Goal: Task Accomplishment & Management: Manage account settings

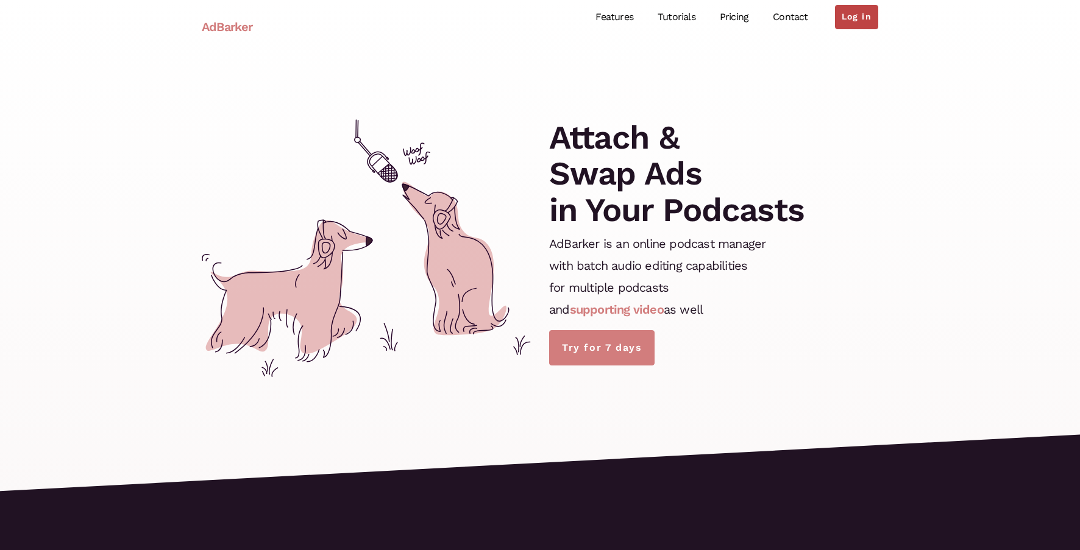
click at [855, 23] on link "Log in" at bounding box center [856, 17] width 43 height 24
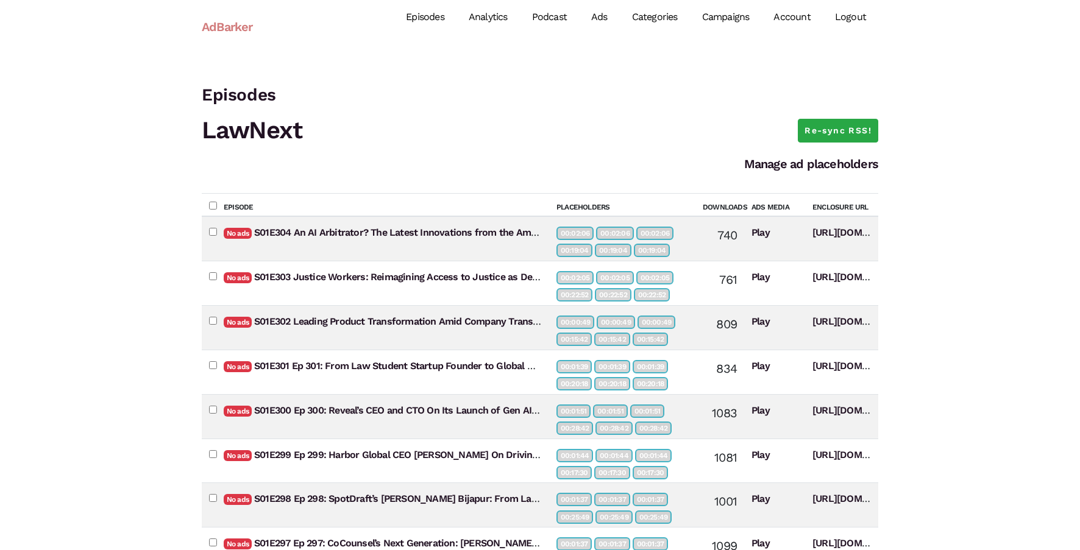
click at [731, 21] on link "Campaigns" at bounding box center [726, 17] width 72 height 54
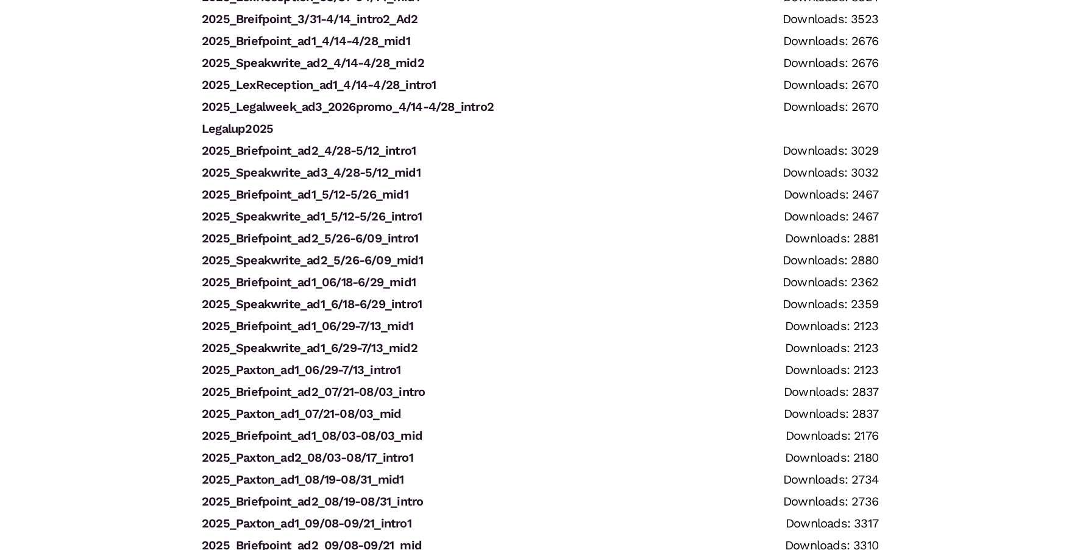
scroll to position [2345, 0]
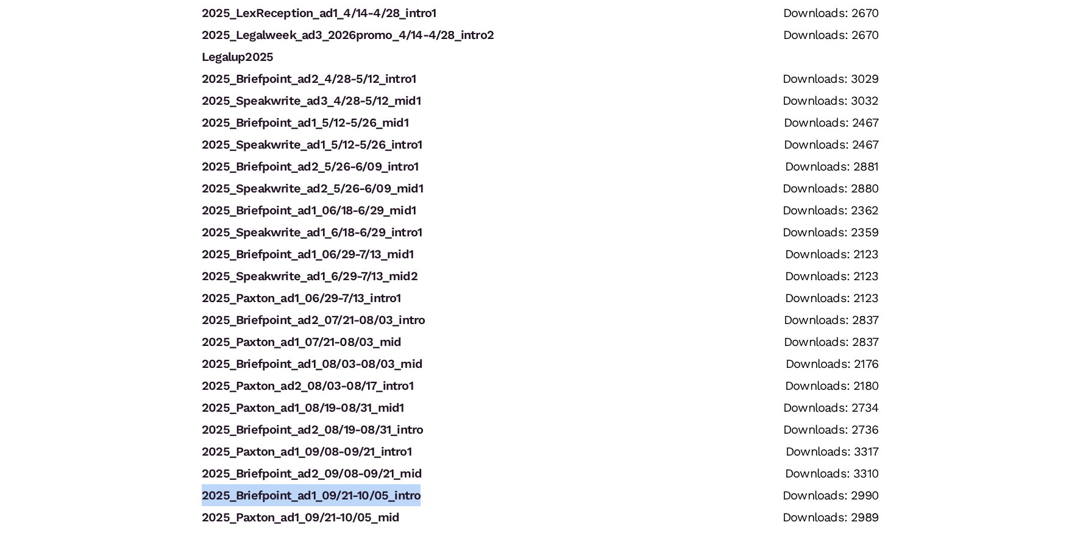
drag, startPoint x: 185, startPoint y: 497, endPoint x: 439, endPoint y: 493, distance: 254.2
copy link "2025_Briefpoint_ad1_09/21-10/05_intro"
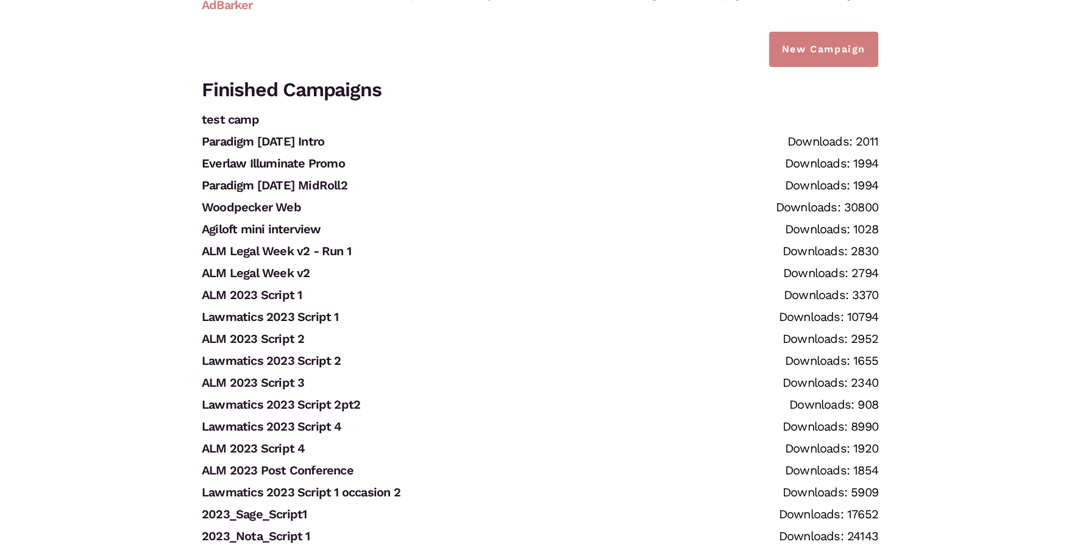
scroll to position [0, 0]
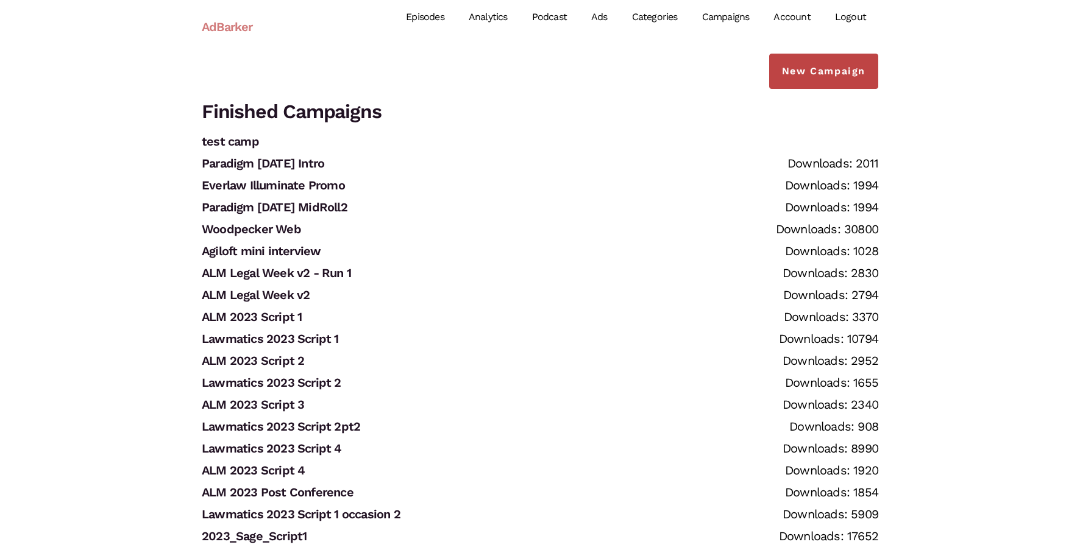
click at [799, 73] on link "New Campaign" at bounding box center [823, 71] width 109 height 35
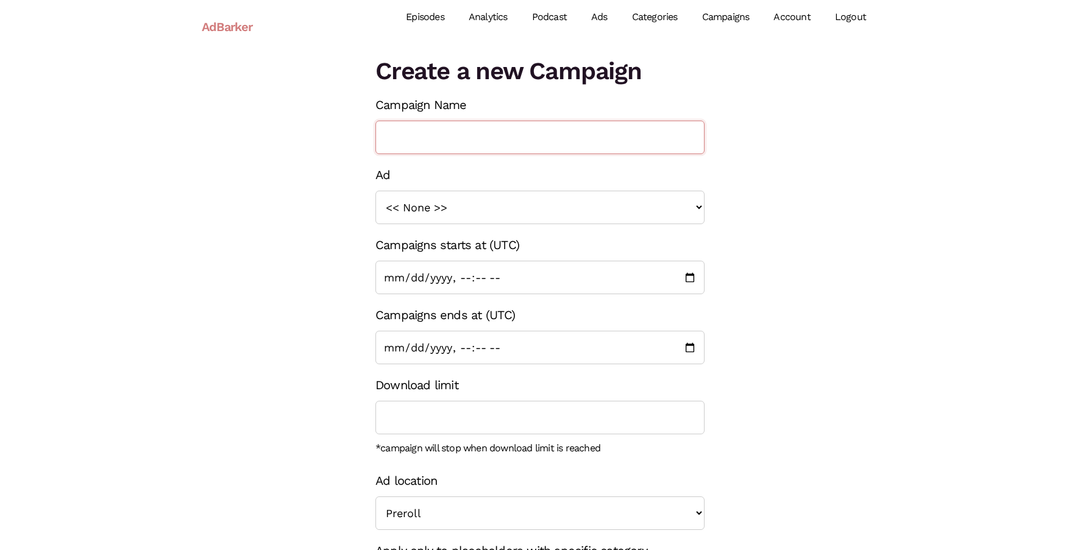
click at [522, 152] on input "Campaign Name" at bounding box center [540, 138] width 329 height 34
paste input "2025_Briefpoint_ad1_09/21-10/05_intro"
drag, startPoint x: 525, startPoint y: 138, endPoint x: 499, endPoint y: 138, distance: 26.2
click at [499, 138] on input "2025_Briefpoint_ad1_09/21-10/05_intro" at bounding box center [540, 138] width 329 height 34
type input "2025_Briefpoint_ad1_10/05-10/05_intro"
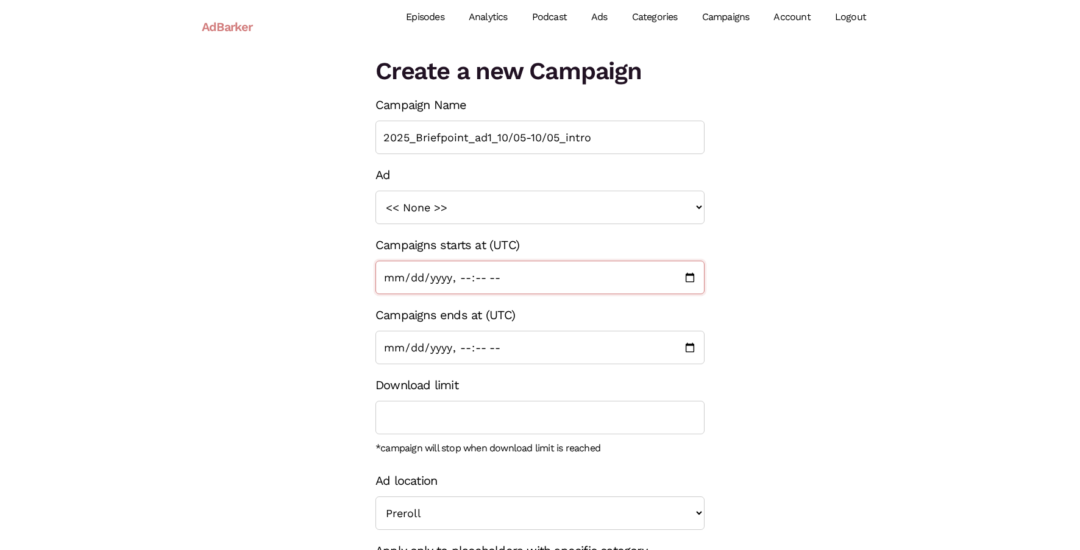
click at [411, 277] on input "Campaigns starts at (UTC)" at bounding box center [540, 278] width 329 height 34
click at [684, 276] on input "Campaigns starts at (UTC)" at bounding box center [540, 278] width 329 height 34
click at [799, 349] on div "Create a new Campaign Campaign Name 2025_Briefpoint_ad1_10/05-10/05_intro Ad <<…" at bounding box center [540, 362] width 695 height 616
click at [692, 350] on input "Campaigns ends at (UTC)" at bounding box center [540, 348] width 329 height 34
click at [460, 343] on input "Campaigns ends at (UTC)" at bounding box center [540, 348] width 329 height 34
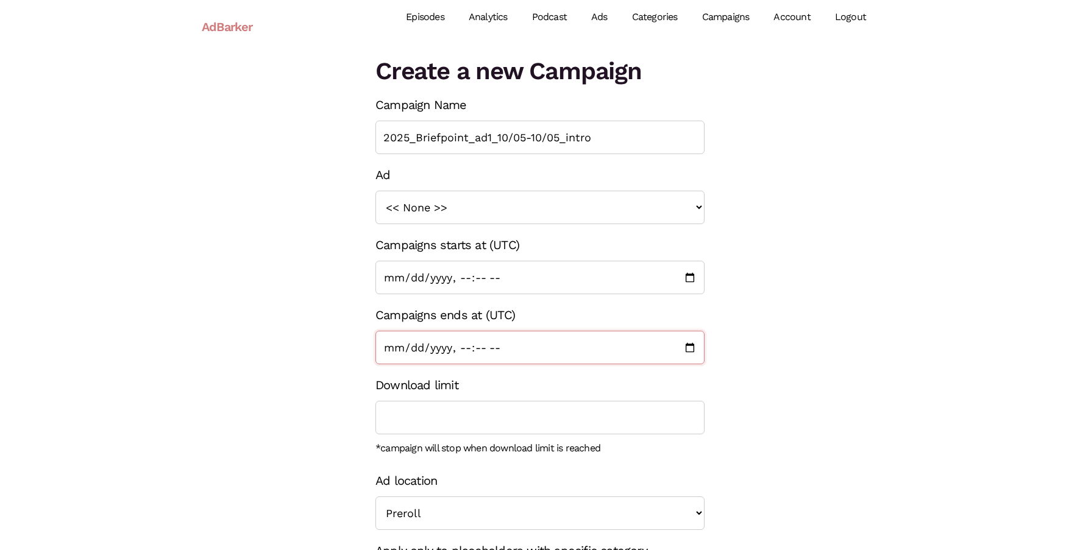
type input "2025-10-19T00:00"
click at [739, 379] on div "Create a new Campaign Campaign Name 2025_Briefpoint_ad1_10/05-10/05_intro Ad <<…" at bounding box center [540, 362] width 695 height 616
click at [575, 140] on input "2025_Briefpoint_ad1_10/05-10/05_intro" at bounding box center [540, 138] width 329 height 34
click at [779, 229] on div "Create a new Campaign Campaign Name 2025_Briefpoint_ad1_10/05-10/05_mid Ad << N…" at bounding box center [540, 362] width 695 height 616
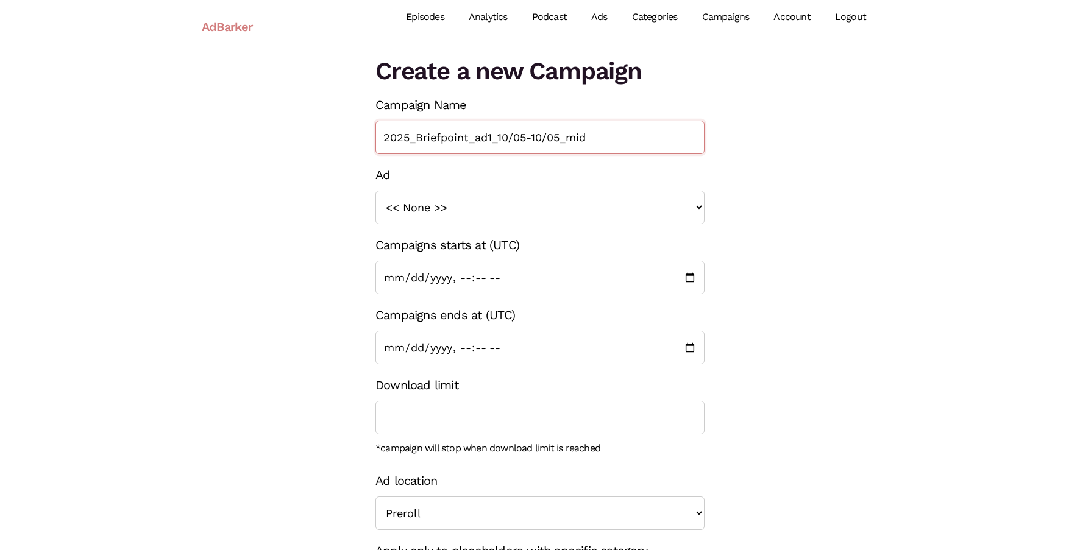
click at [559, 135] on input "2025_Briefpoint_ad1_10/05-10/05_mid" at bounding box center [540, 138] width 329 height 34
drag, startPoint x: 607, startPoint y: 135, endPoint x: 469, endPoint y: 135, distance: 138.4
click at [469, 135] on input "2025_Briefpoint_ad1_10/05-10/19_mid" at bounding box center [540, 138] width 329 height 34
type input "2025_Briefpoint_ad1_10/05-10/19_mid"
click at [763, 470] on div "Create a new Campaign Campaign Name 2025_Briefpoint_ad1_10/05-10/19_mid Ad << N…" at bounding box center [540, 362] width 695 height 616
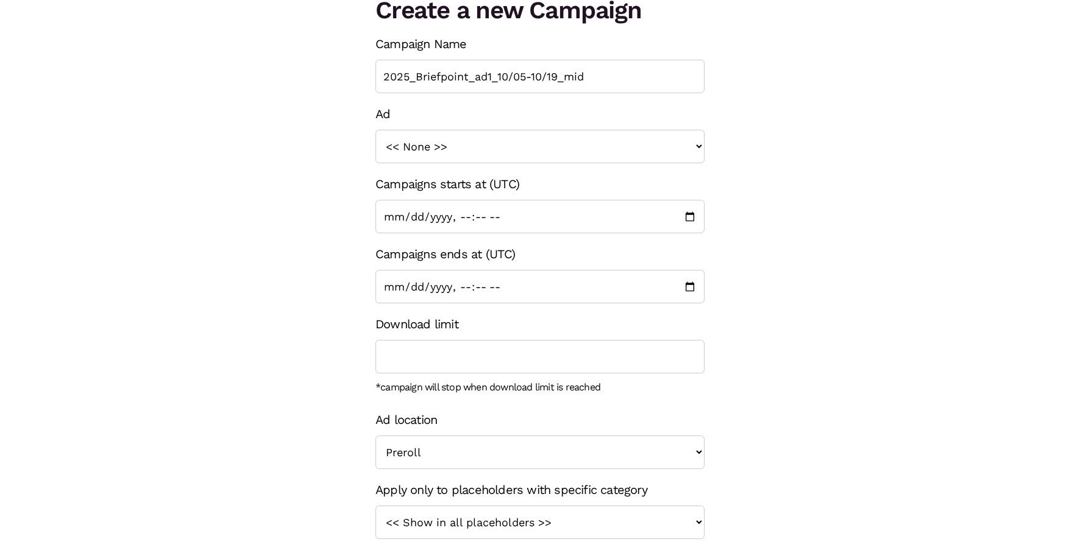
scroll to position [119, 0]
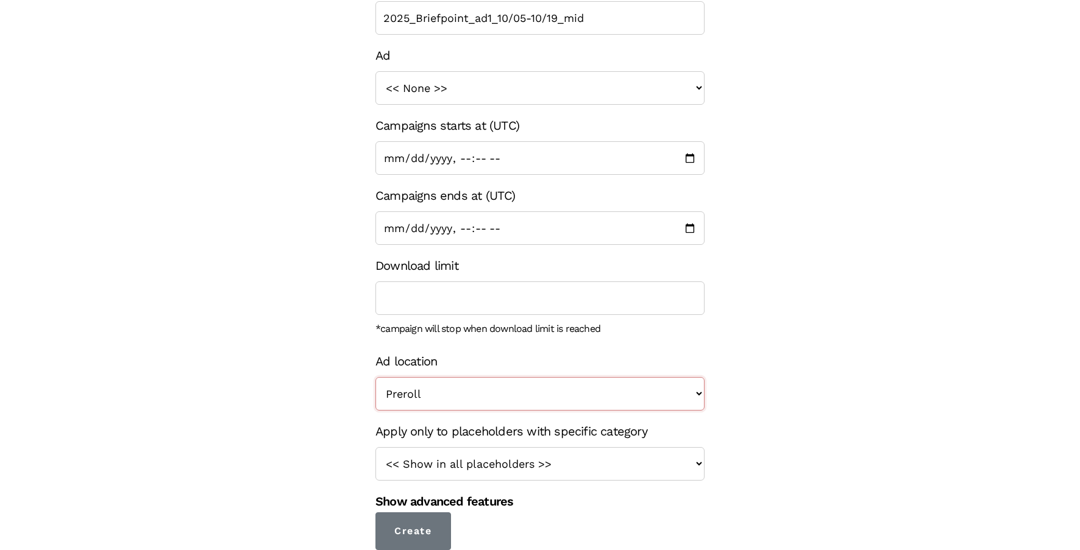
click at [657, 386] on select "Preroll Midroll Postroll" at bounding box center [540, 394] width 329 height 34
select select "midroll"
click at [376, 377] on select "Preroll Midroll Postroll" at bounding box center [540, 394] width 329 height 34
click at [614, 469] on select "<< Show in all placeholders >> intro roll mid roll Intro roll 2 mid roll 2 Intr…" at bounding box center [540, 464] width 329 height 34
select select "25"
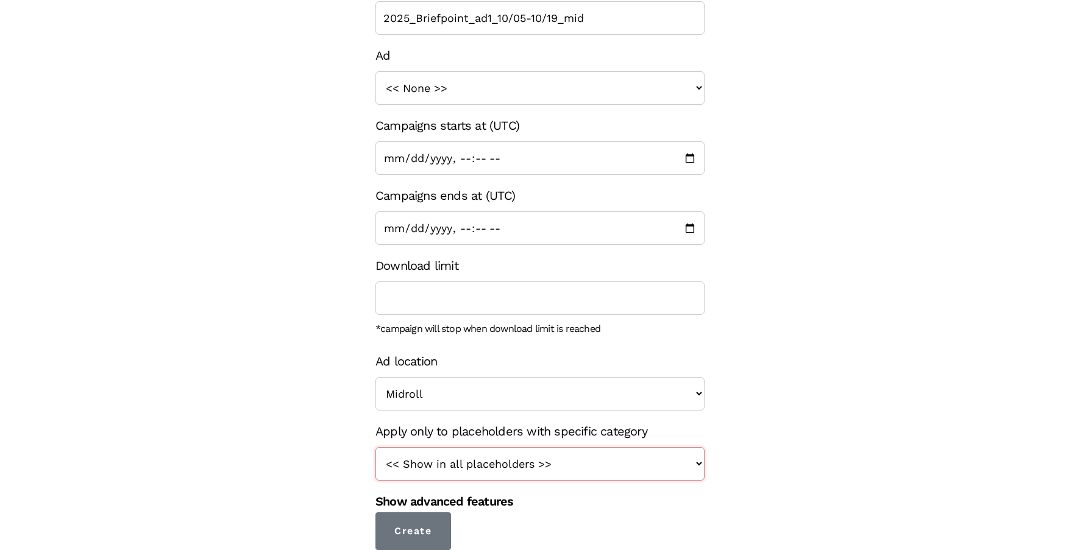
click at [376, 447] on select "<< Show in all placeholders >> intro roll mid roll Intro roll 2 mid roll 2 Intr…" at bounding box center [540, 464] width 329 height 34
click at [436, 526] on input "Create" at bounding box center [414, 532] width 76 height 38
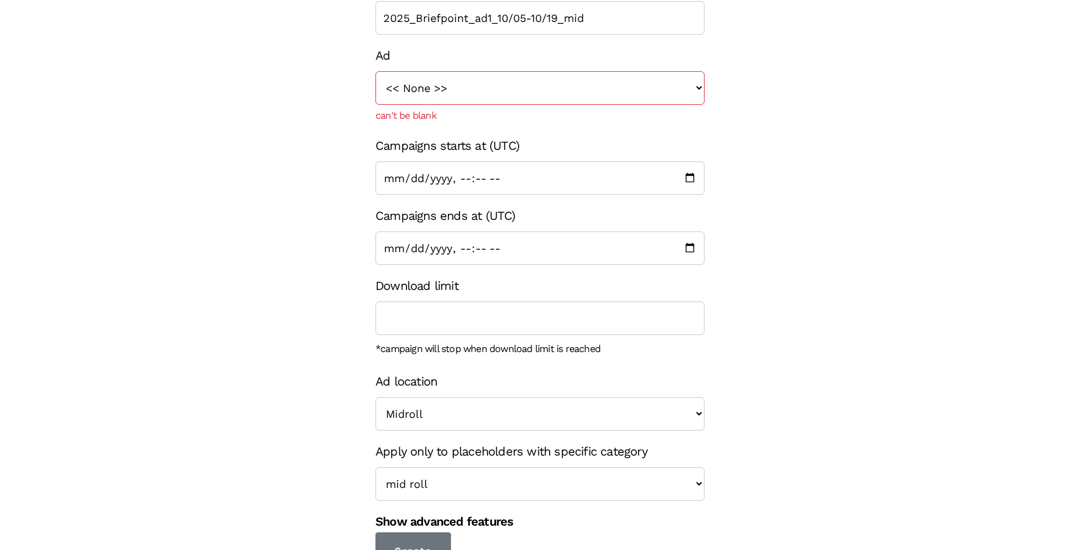
scroll to position [0, 0]
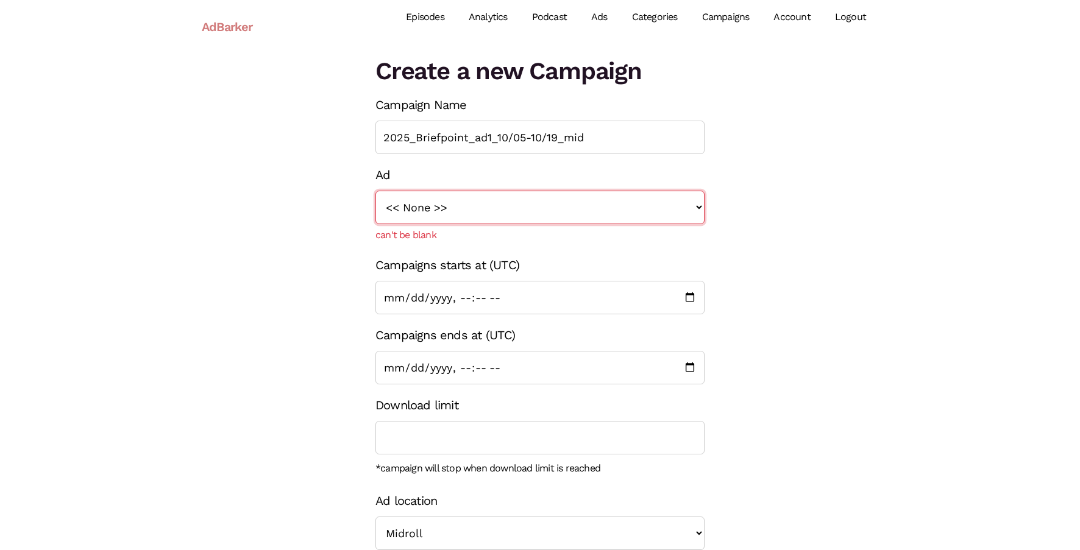
click at [582, 207] on select "<< None >> 2023_Sage_Script1 2023_UM_Script 1 2023_LitSoftware_TrialPad1 2023_L…" at bounding box center [540, 208] width 329 height 34
select select "1321"
click at [376, 191] on select "<< None >> 2023_Sage_Script1 2023_UM_Script 1 2023_LitSoftware_TrialPad1 2023_L…" at bounding box center [540, 208] width 329 height 34
click at [492, 143] on input "2025_Briefpoint_ad1_10/05-10/19_mid" at bounding box center [540, 138] width 329 height 34
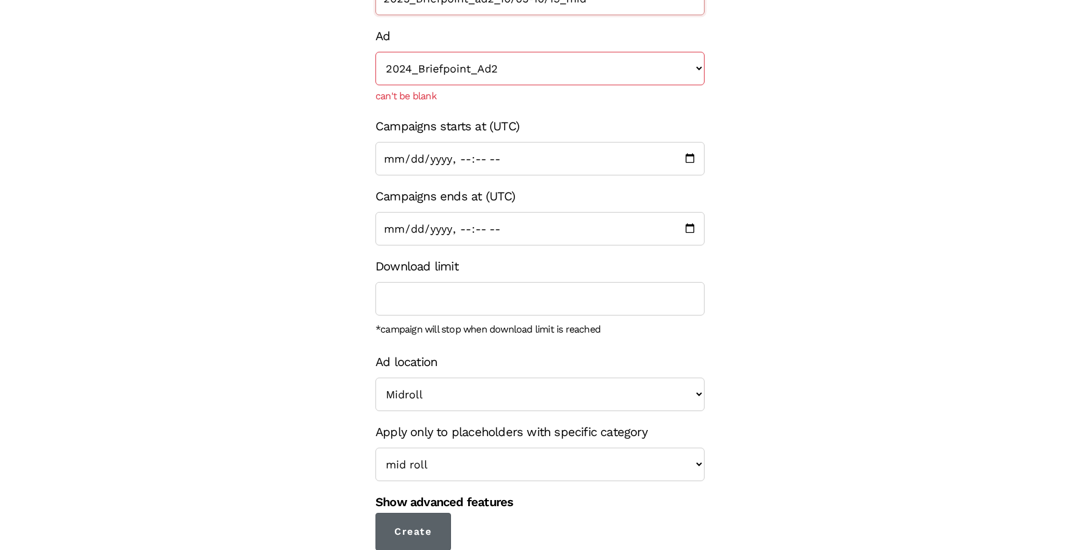
type input "2025_Briefpoint_ad2_10/05-10/19_mid"
click at [437, 529] on input "Create" at bounding box center [414, 532] width 76 height 38
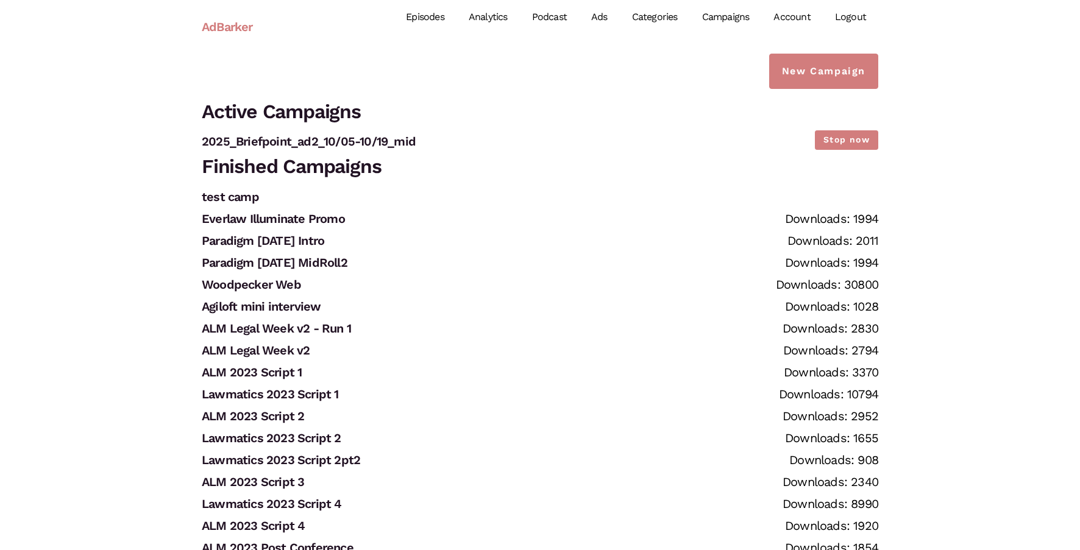
click at [600, 20] on link "Ads" at bounding box center [599, 17] width 41 height 54
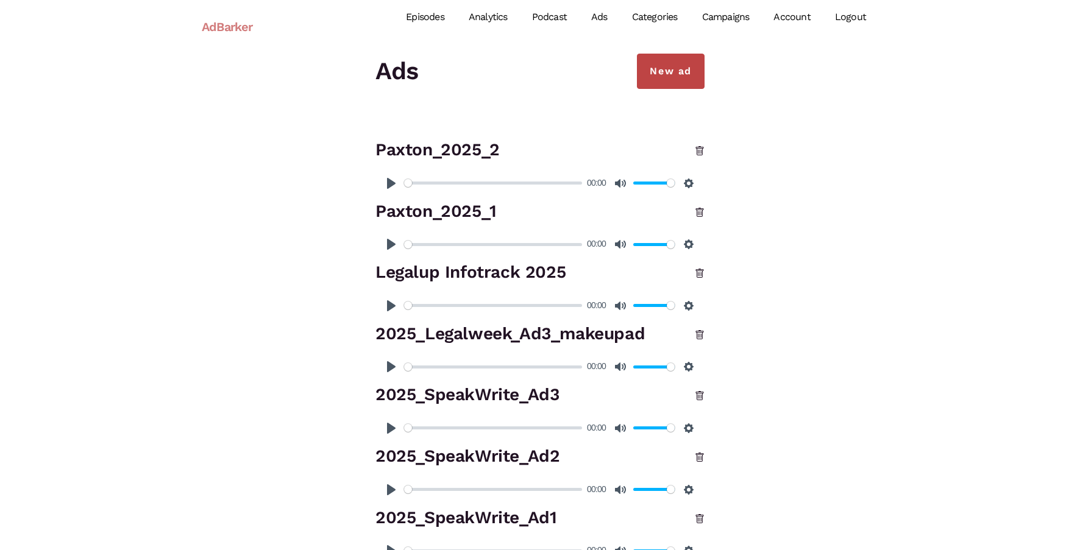
click at [682, 77] on link "New ad" at bounding box center [671, 71] width 68 height 35
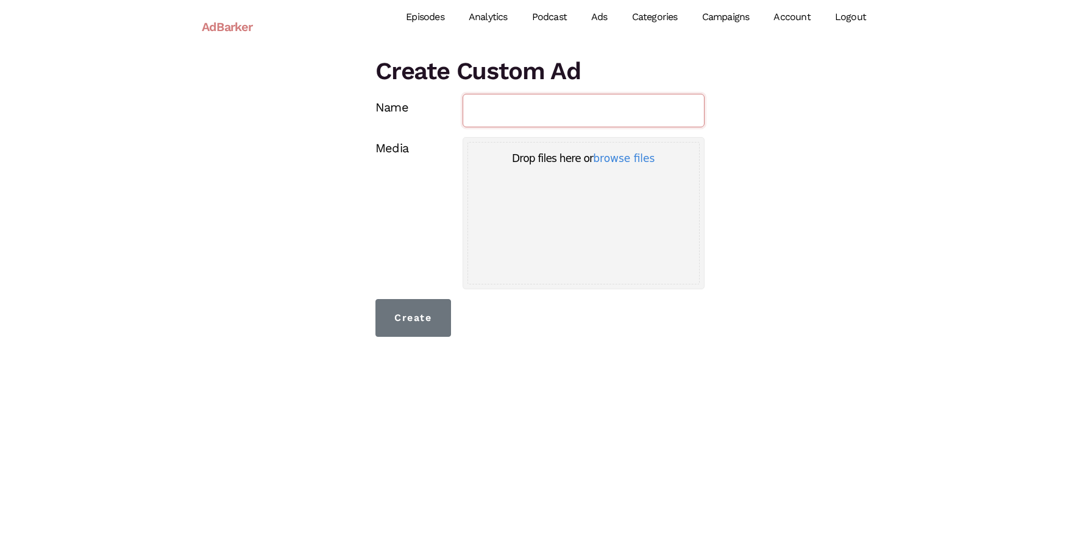
click at [560, 123] on input "Name" at bounding box center [584, 111] width 243 height 34
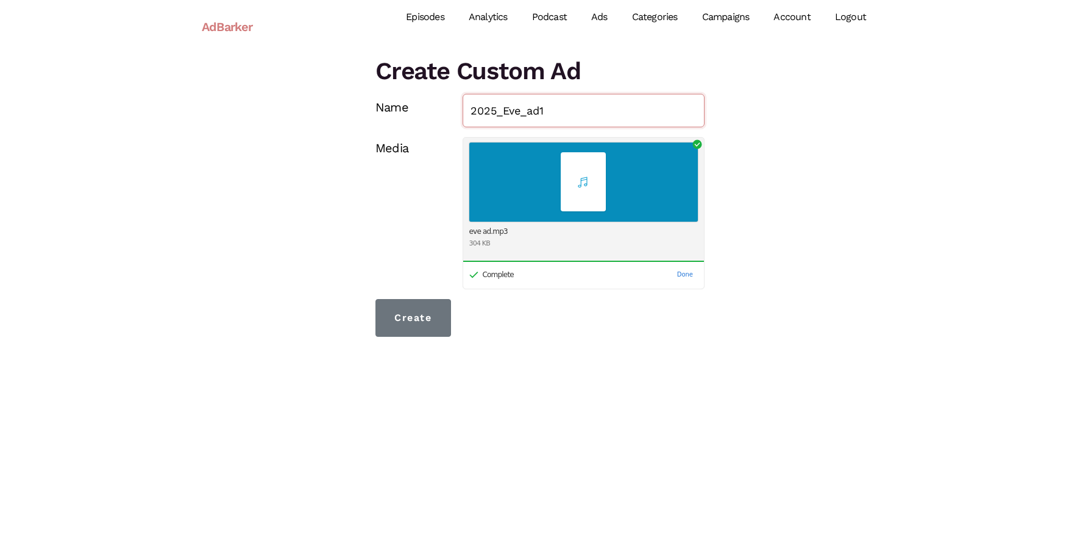
type input "2025_Eve_ad1"
click at [716, 301] on div "Create Custom Ad Name 2025_Eve_ad1 Media Drop your files here Upload complete e…" at bounding box center [540, 195] width 695 height 283
click at [431, 322] on input "Create" at bounding box center [414, 318] width 76 height 38
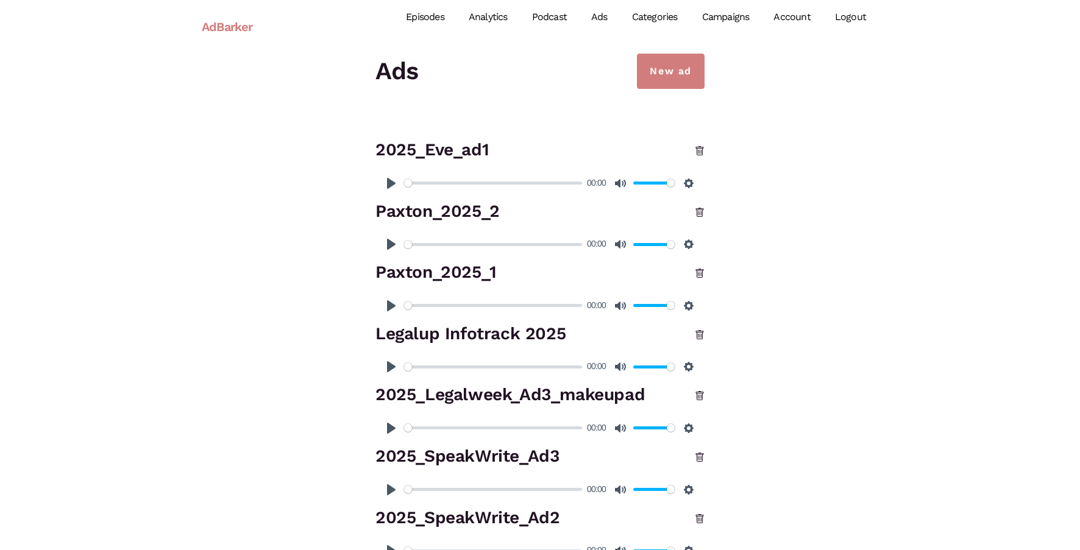
click at [742, 16] on link "Campaigns" at bounding box center [726, 17] width 72 height 54
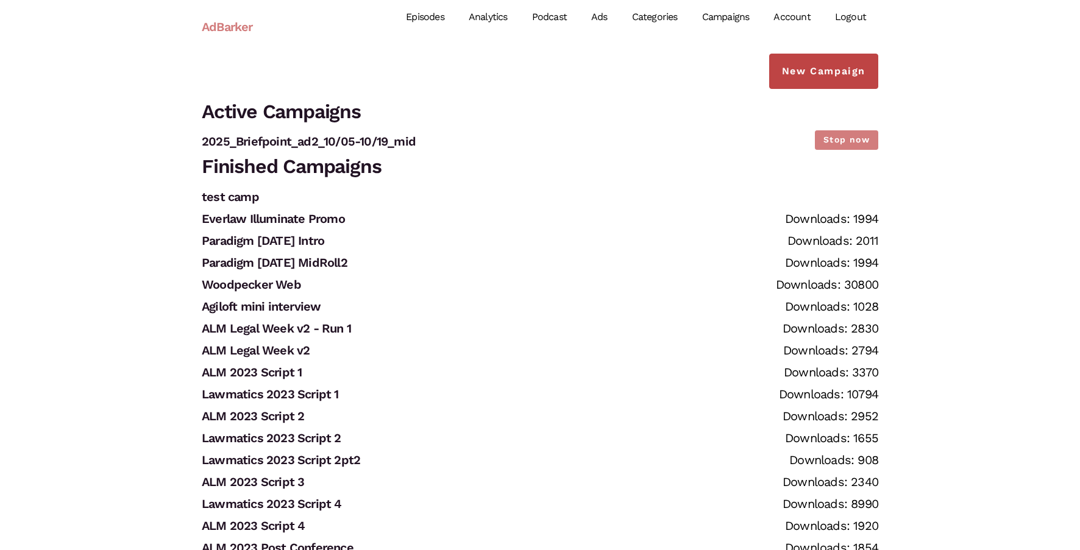
click at [840, 70] on link "New Campaign" at bounding box center [823, 71] width 109 height 35
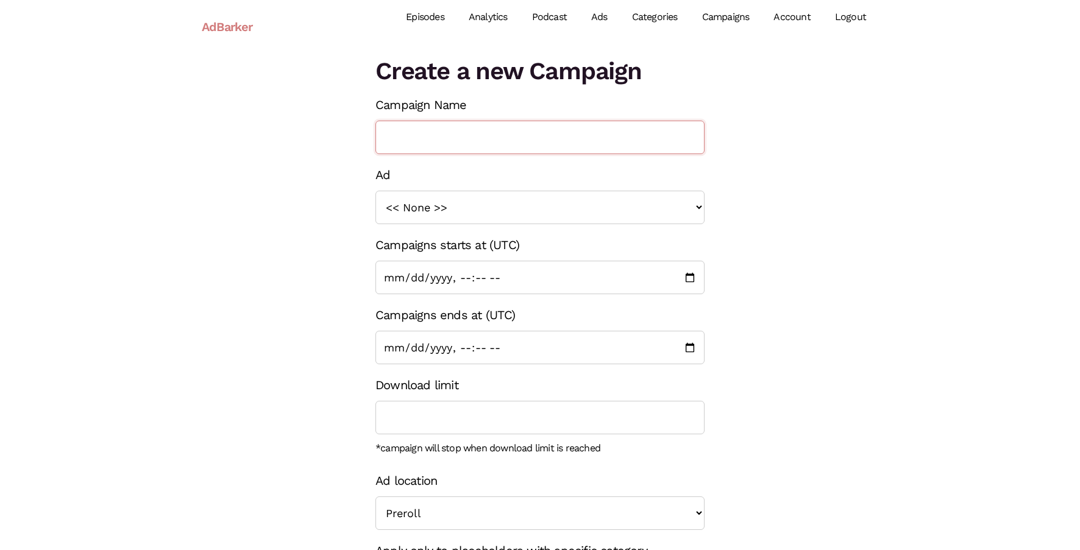
click at [457, 140] on input "Campaign Name" at bounding box center [540, 138] width 329 height 34
paste input "2025_Briefpoint_ad1_10/05-10/19_mid"
click at [429, 139] on input "2025_Briefpoint_ad1_10/05-10/19_intro" at bounding box center [540, 138] width 329 height 34
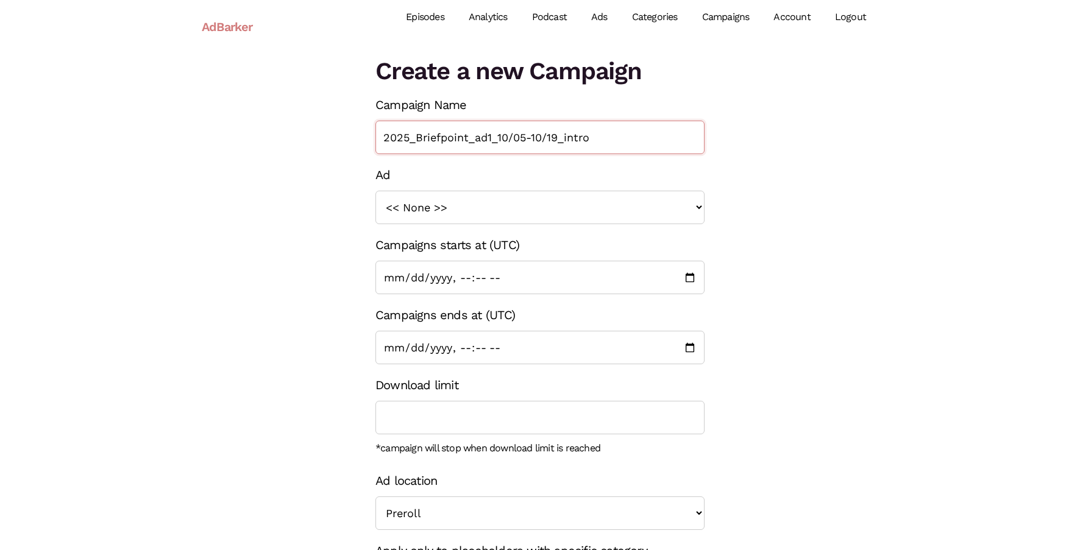
drag, startPoint x: 468, startPoint y: 143, endPoint x: 416, endPoint y: 140, distance: 51.9
click at [416, 140] on input "2025_Briefpoint_ad1_10/05-10/19_intro" at bounding box center [540, 138] width 329 height 34
type input "2025_Eve_ad1_10/05-10/19_intro"
click at [456, 212] on select "<< None >> 2023_Sage_Script1 2023_UM_Script 1 2023_LitSoftware_TrialPad1 2023_L…" at bounding box center [540, 208] width 329 height 34
select select "1403"
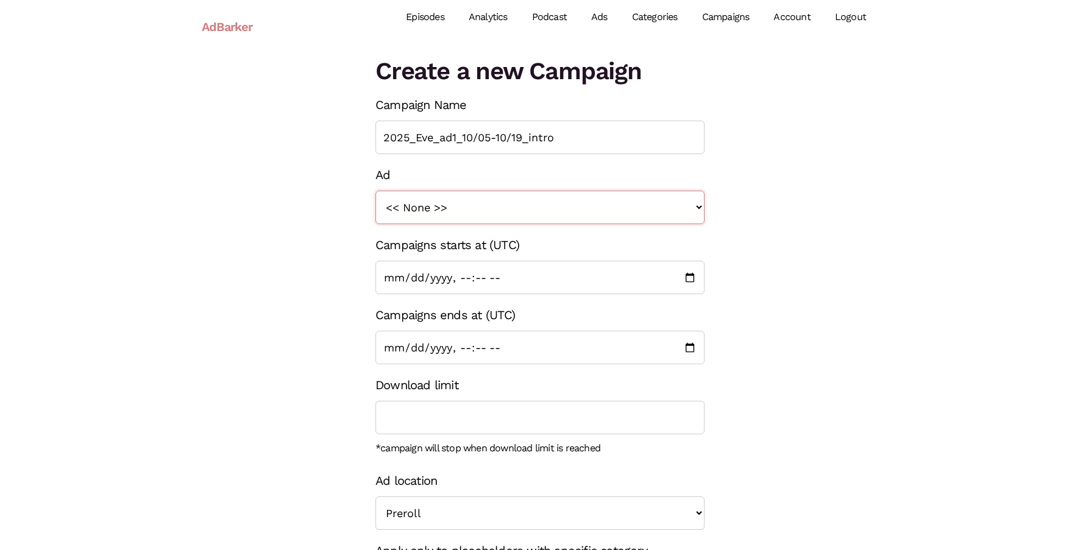
click at [376, 191] on select "<< None >> 2023_Sage_Script1 2023_UM_Script 1 2023_LitSoftware_TrialPad1 2023_L…" at bounding box center [540, 208] width 329 height 34
click at [778, 303] on div "Create a new Campaign Campaign Name 2025_Eve_ad1_10/05-10/19_intro Ad << None >…" at bounding box center [540, 362] width 695 height 616
click at [410, 348] on input "Campaigns ends at (UTC)" at bounding box center [540, 348] width 329 height 34
type input "2025-10-19T00:00"
click at [312, 436] on div "Create a new Campaign Campaign Name 2025_Eve_ad1_10/05-10/19_intro Ad << None >…" at bounding box center [540, 362] width 695 height 616
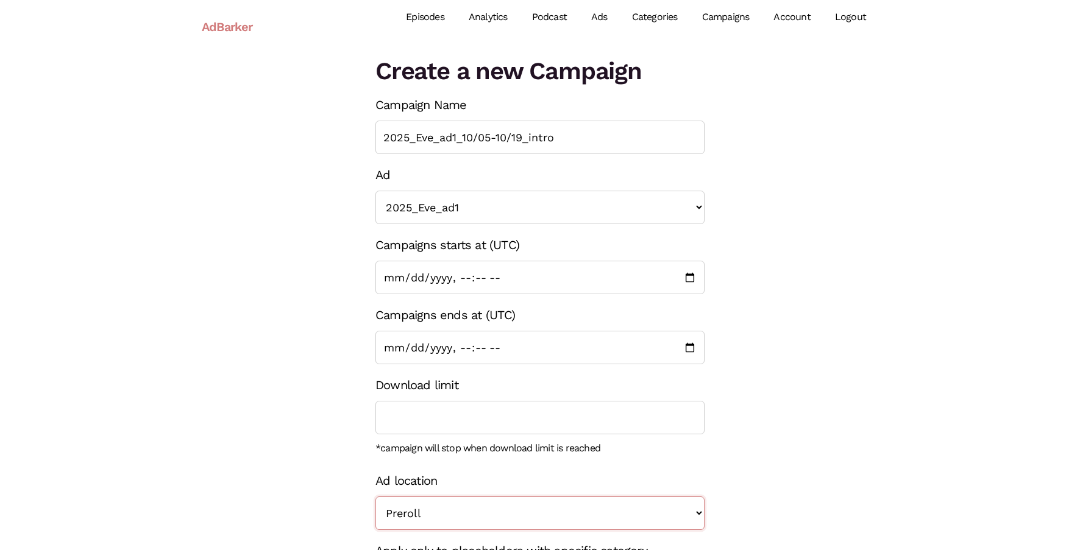
click at [468, 518] on select "Preroll Midroll Postroll" at bounding box center [540, 514] width 329 height 34
select select "midroll"
click at [376, 497] on select "Preroll Midroll Postroll" at bounding box center [540, 514] width 329 height 34
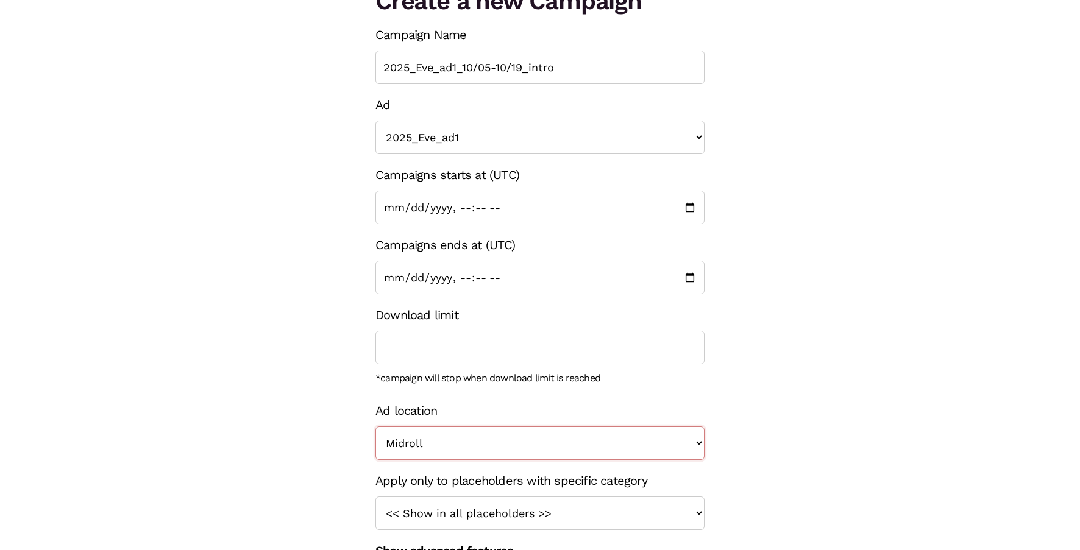
scroll to position [119, 0]
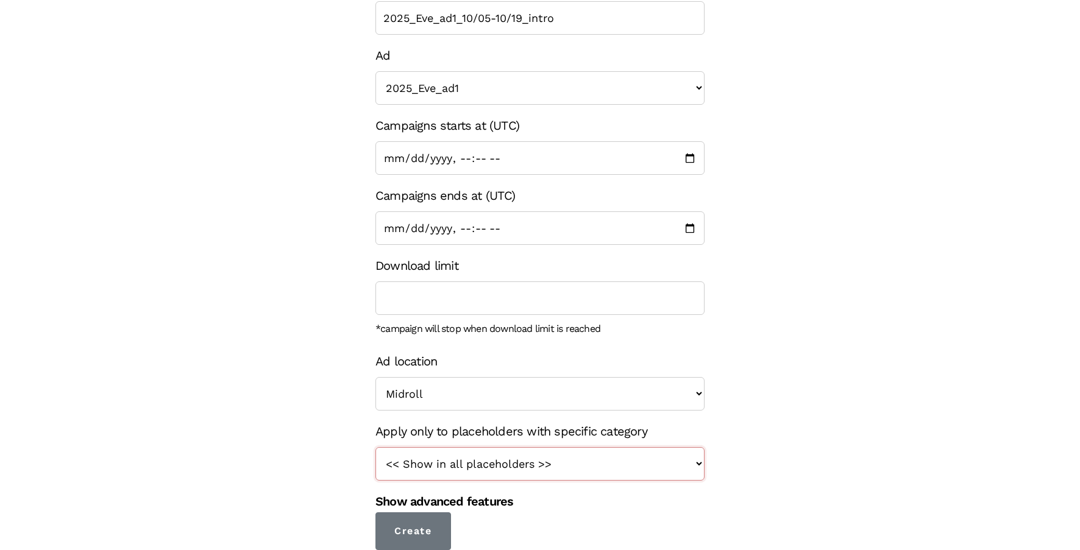
click at [469, 460] on select "<< Show in all placeholders >> intro roll mid roll Intro roll 2 mid roll 2 Intr…" at bounding box center [540, 464] width 329 height 34
select select "24"
click at [376, 447] on select "<< Show in all placeholders >> intro roll mid roll Intro roll 2 mid roll 2 Intr…" at bounding box center [540, 464] width 329 height 34
click at [415, 527] on input "Create" at bounding box center [414, 532] width 76 height 38
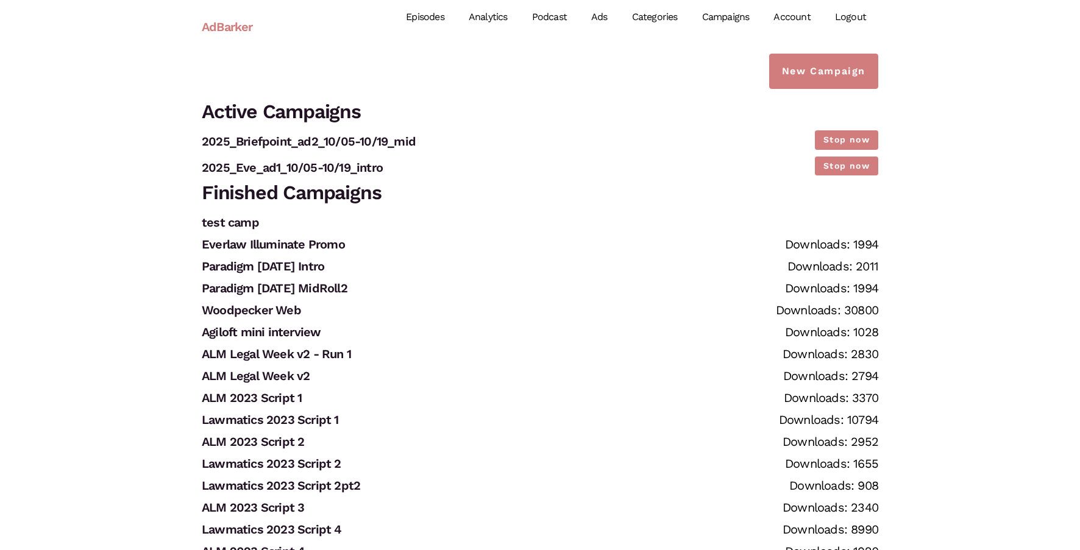
click at [232, 29] on link "AdBarker" at bounding box center [227, 27] width 51 height 28
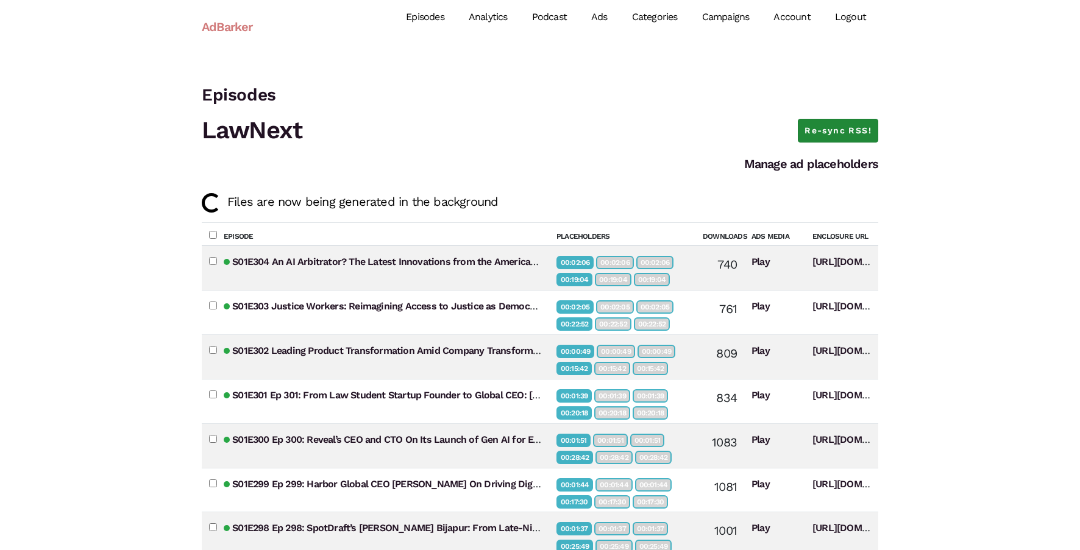
click at [835, 126] on link "Re-sync RSS!" at bounding box center [838, 131] width 80 height 24
click at [830, 123] on link "Re-sync RSS!" at bounding box center [838, 131] width 80 height 24
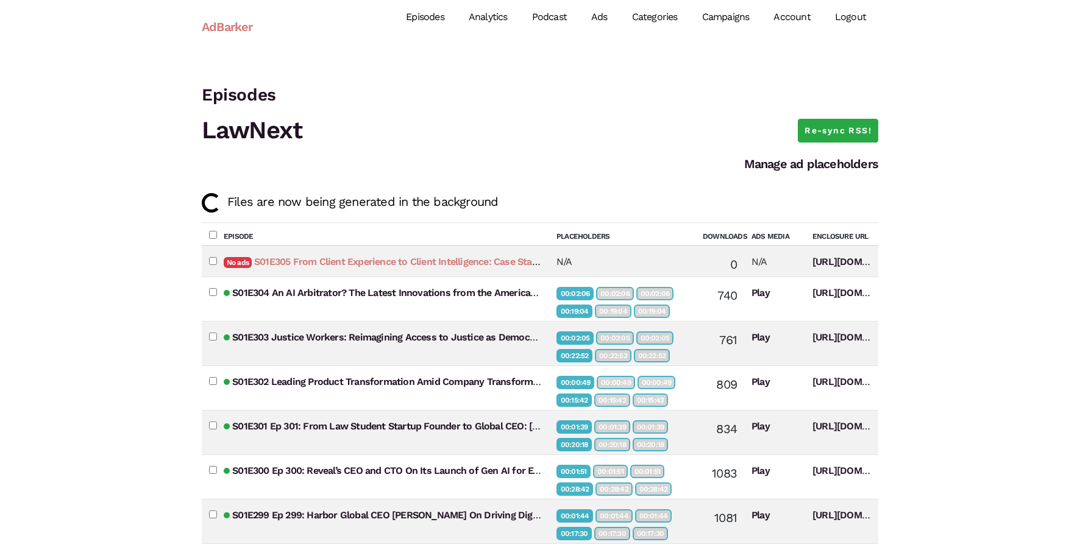
click at [462, 258] on link "S01E305 From Client Experience to Client Intelligence: Case Status CEO [PERSON_…" at bounding box center [513, 262] width 519 height 12
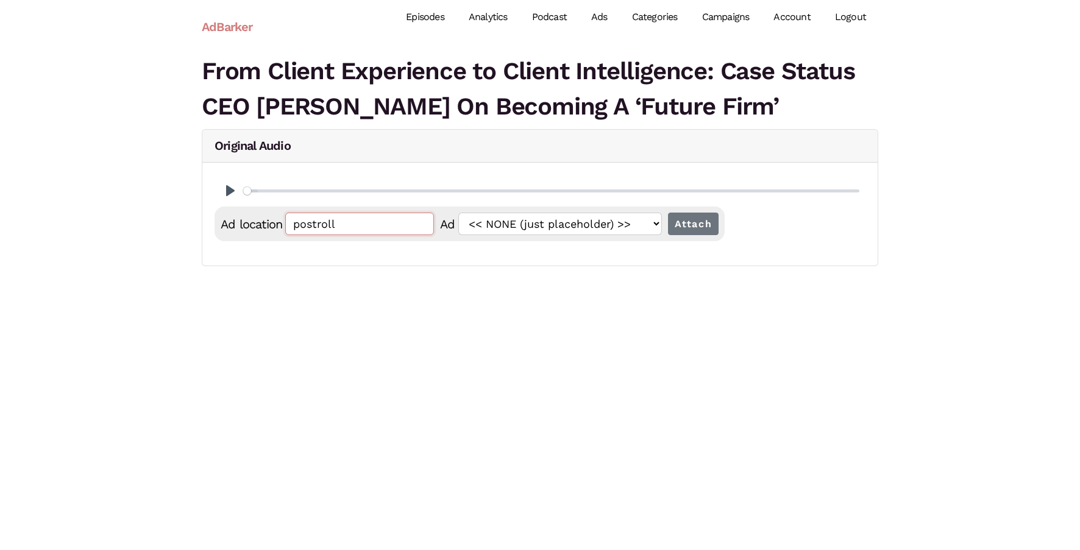
click at [368, 232] on input "postroll" at bounding box center [359, 224] width 149 height 23
paste input "00:01:37.611"
type input "00:01:37.611"
click at [668, 213] on input "Attach" at bounding box center [693, 224] width 51 height 23
click at [368, 231] on input "postroll" at bounding box center [359, 224] width 149 height 23
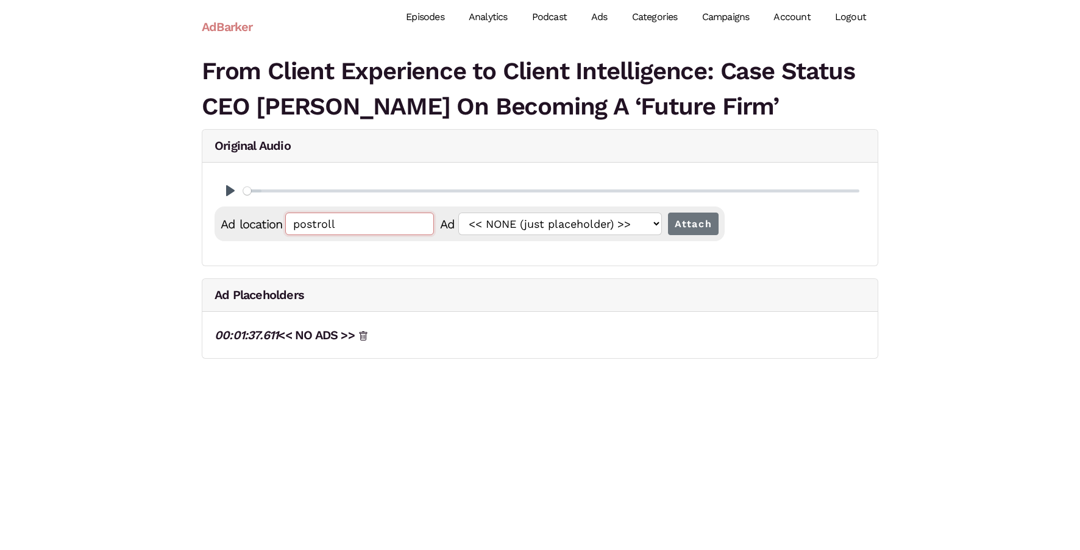
paste input "00:01:37.611"
type input "00:01:37.612"
click at [668, 213] on input "Attach" at bounding box center [693, 224] width 51 height 23
click at [368, 231] on input "postroll" at bounding box center [359, 224] width 149 height 23
paste input "00:01:37.611"
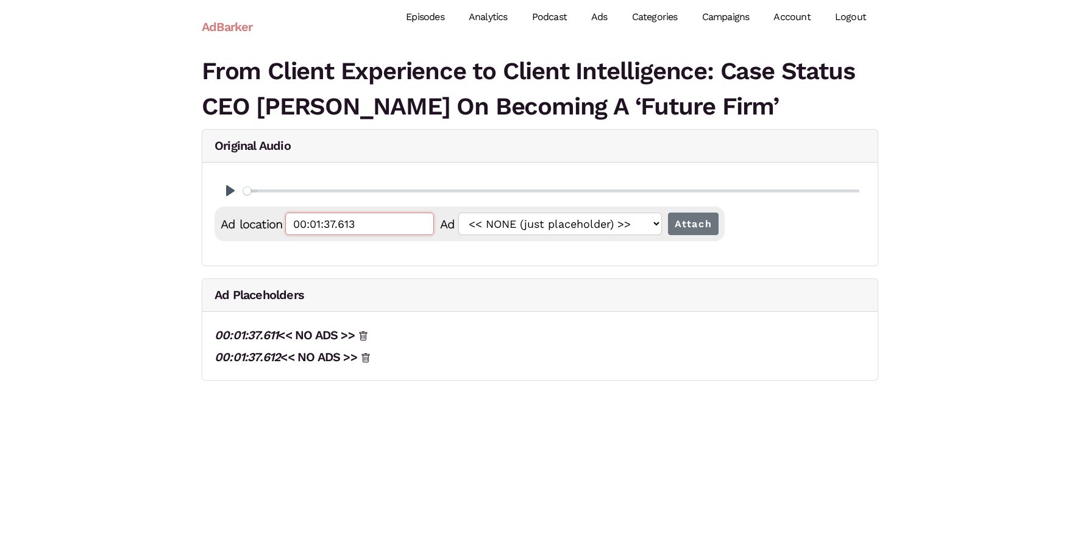
type input "00:01:37.613"
click at [668, 213] on input "Attach" at bounding box center [693, 224] width 51 height 23
click at [330, 219] on input "postroll" at bounding box center [359, 224] width 149 height 23
paste input "00:18:58.468"
type input "00:18:58.468"
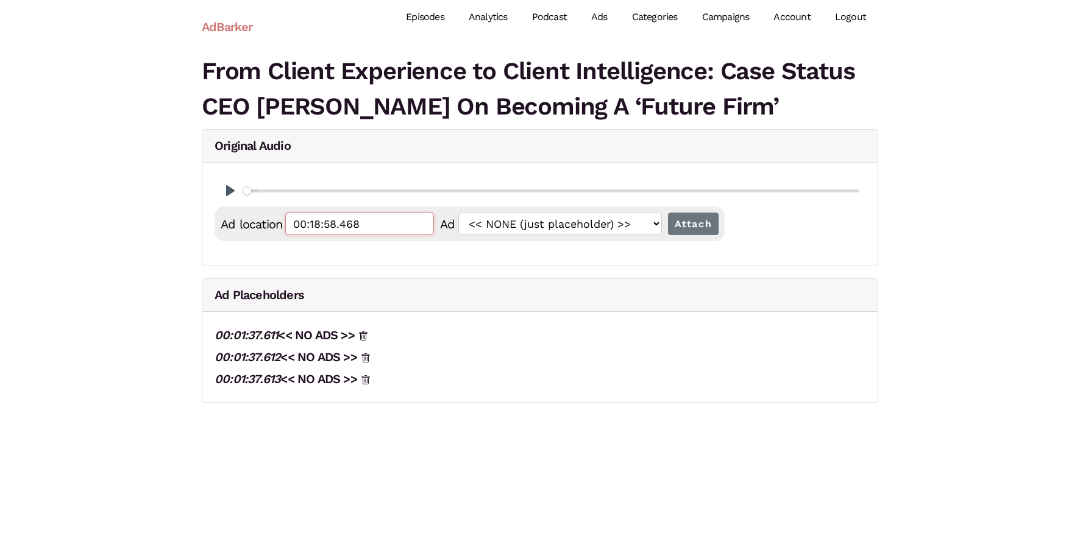
click at [668, 213] on input "Attach" at bounding box center [693, 224] width 51 height 23
click at [330, 219] on input "postroll" at bounding box center [359, 224] width 149 height 23
paste input "00:18:58.468"
type input "00:18:58.469"
click at [668, 213] on input "Attach" at bounding box center [693, 224] width 51 height 23
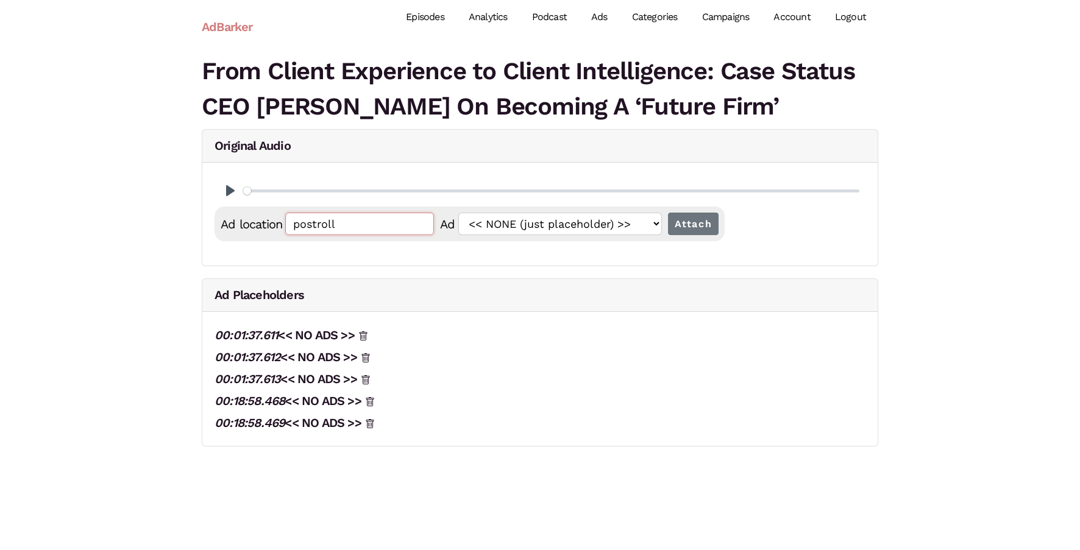
click at [330, 220] on input "postroll" at bounding box center [359, 224] width 149 height 23
paste input "00:18:58.468"
type input "00:18:58.470"
click at [668, 213] on input "Attach" at bounding box center [693, 224] width 51 height 23
drag, startPoint x: 278, startPoint y: 441, endPoint x: 355, endPoint y: 12, distance: 436.1
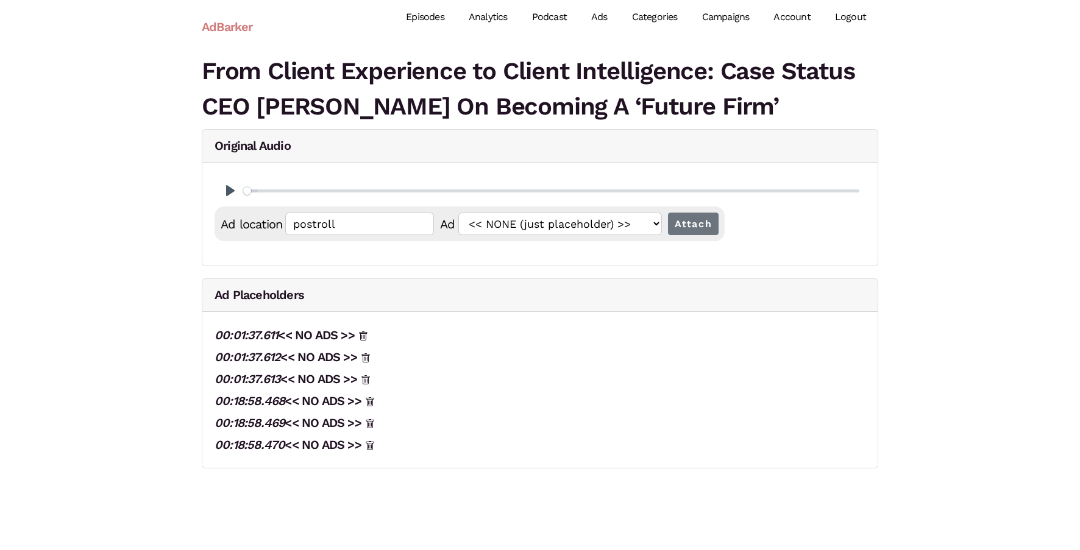
click at [0, 0] on body "AdBarker Menu Episodes Analytics Podcast Ads Categories Campaigns Account Logou…" at bounding box center [540, 240] width 1080 height 481
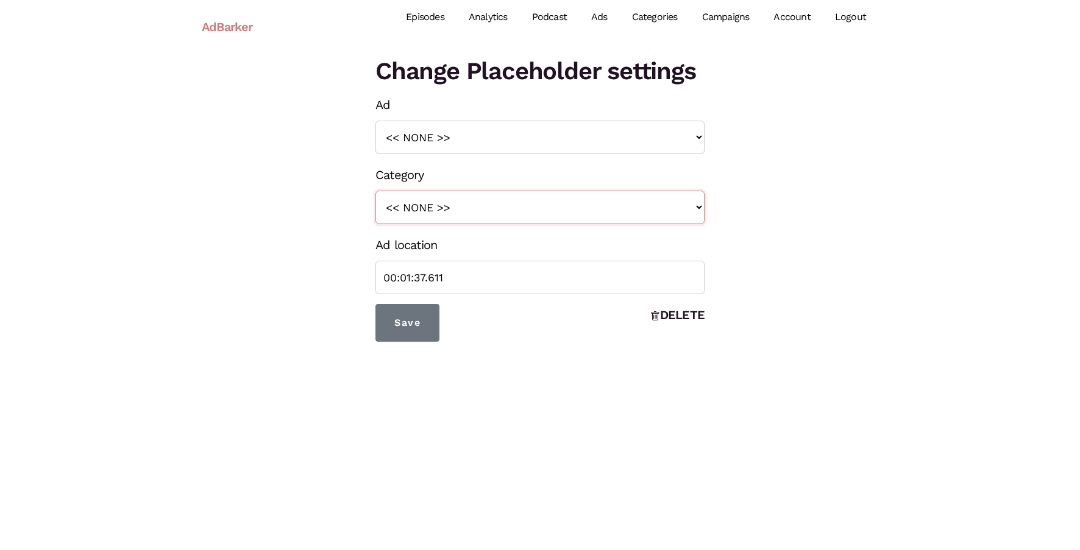
click at [416, 196] on select "<< NONE >> intro roll mid roll Intro roll 2 mid roll 2 Intro Roll 3 Mid Roll 3" at bounding box center [540, 208] width 329 height 34
select select "24"
click at [376, 191] on select "<< NONE >> intro roll mid roll Intro roll 2 mid roll 2 Intro Roll 3 Mid Roll 3" at bounding box center [540, 208] width 329 height 34
click at [416, 318] on input "Save" at bounding box center [408, 323] width 64 height 38
click at [416, 209] on select "<< NONE >> intro roll mid roll Intro roll 2 mid roll 2 Intro Roll 3 Mid Roll 3" at bounding box center [540, 208] width 329 height 34
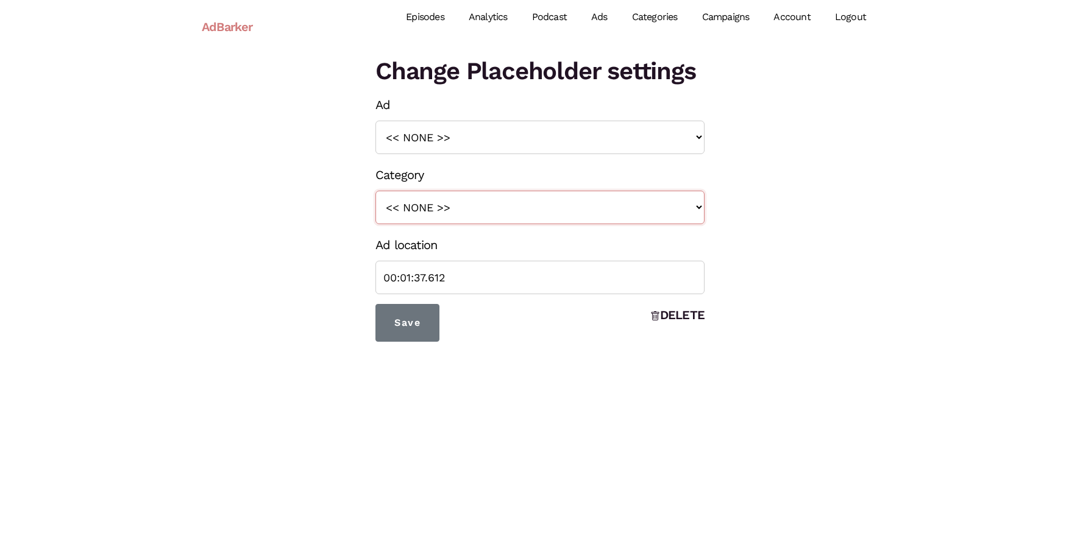
select select "26"
click at [376, 191] on select "<< NONE >> intro roll mid roll Intro roll 2 mid roll 2 Intro Roll 3 Mid Roll 3" at bounding box center [540, 208] width 329 height 34
click at [418, 318] on input "Save" at bounding box center [408, 323] width 64 height 38
click at [431, 212] on select "<< NONE >> intro roll mid roll Intro roll 2 mid roll 2 Intro Roll 3 Mid Roll 3" at bounding box center [540, 208] width 329 height 34
select select "28"
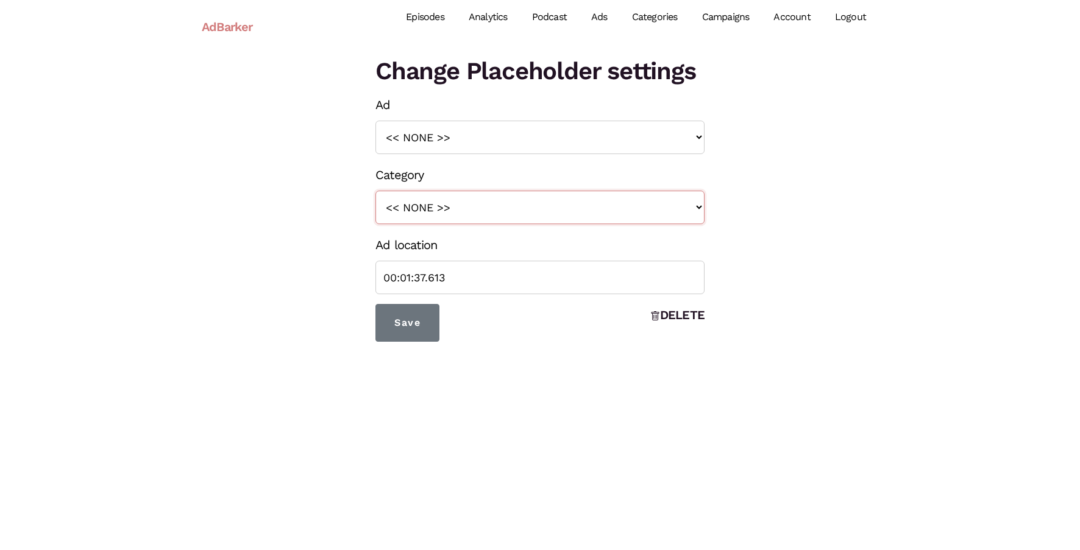
click at [376, 191] on select "<< NONE >> intro roll mid roll Intro roll 2 mid roll 2 Intro Roll 3 Mid Roll 3" at bounding box center [540, 208] width 329 height 34
click at [418, 322] on input "Save" at bounding box center [408, 323] width 64 height 38
click at [463, 204] on select "<< NONE >> intro roll mid roll Intro roll 2 mid roll 2 Intro Roll 3 Mid Roll 3" at bounding box center [540, 208] width 329 height 34
select select "25"
click at [376, 191] on select "<< NONE >> intro roll mid roll Intro roll 2 mid roll 2 Intro Roll 3 Mid Roll 3" at bounding box center [540, 208] width 329 height 34
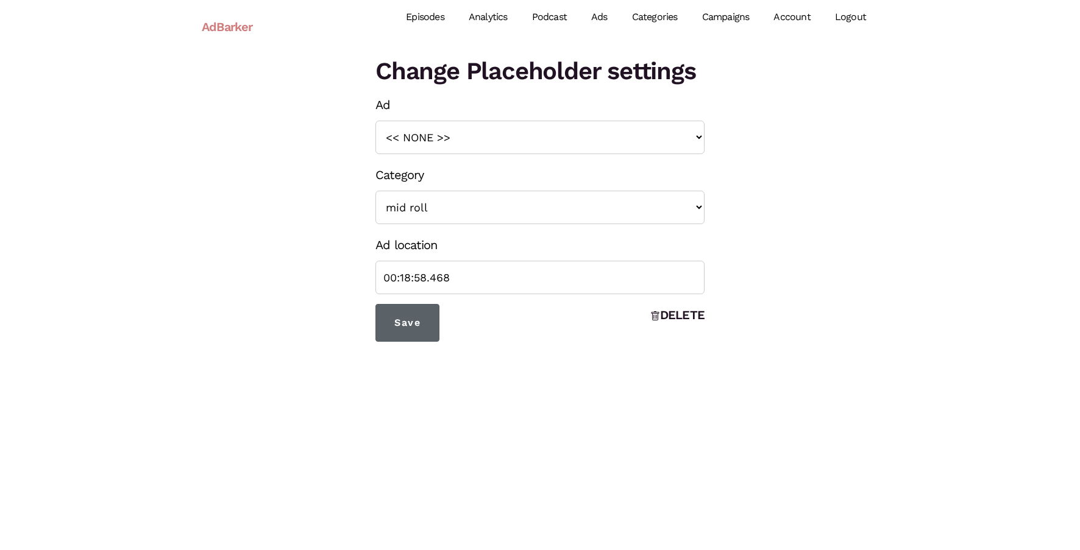
click at [418, 312] on input "Save" at bounding box center [408, 323] width 64 height 38
click at [422, 212] on select "<< NONE >> intro roll mid roll Intro roll 2 mid roll 2 Intro Roll 3 Mid Roll 3" at bounding box center [540, 208] width 329 height 34
select select "27"
click at [376, 191] on select "<< NONE >> intro roll mid roll Intro roll 2 mid roll 2 Intro Roll 3 Mid Roll 3" at bounding box center [540, 208] width 329 height 34
click at [432, 313] on input "Save" at bounding box center [408, 323] width 64 height 38
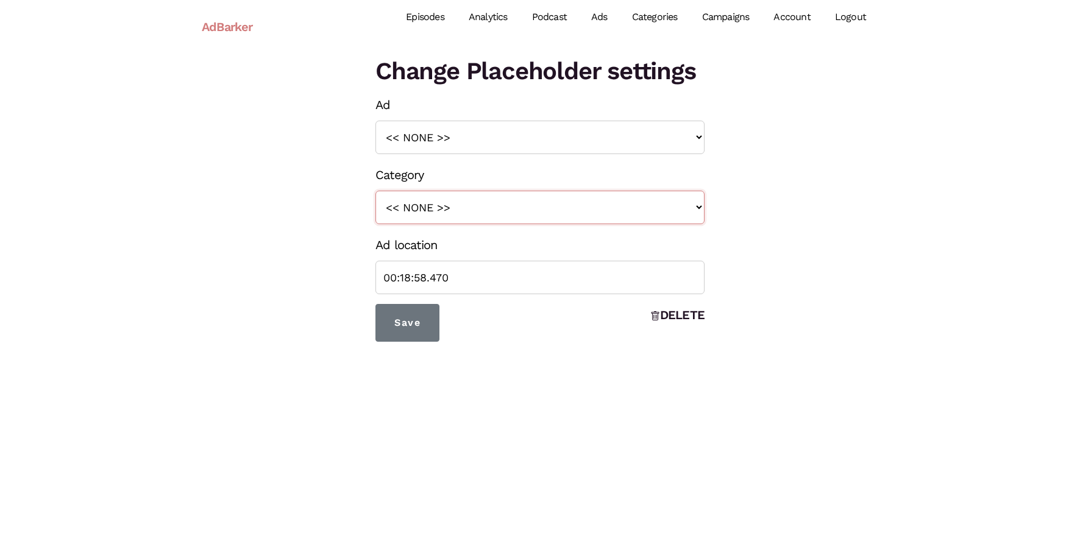
click at [457, 199] on select "<< NONE >> intro roll mid roll Intro roll 2 mid roll 2 Intro Roll 3 Mid Roll 3" at bounding box center [540, 208] width 329 height 34
select select "29"
click at [376, 191] on select "<< NONE >> intro roll mid roll Intro roll 2 mid roll 2 Intro Roll 3 Mid Roll 3" at bounding box center [540, 208] width 329 height 34
click at [413, 331] on input "Save" at bounding box center [408, 323] width 64 height 38
